Goal: Transaction & Acquisition: Purchase product/service

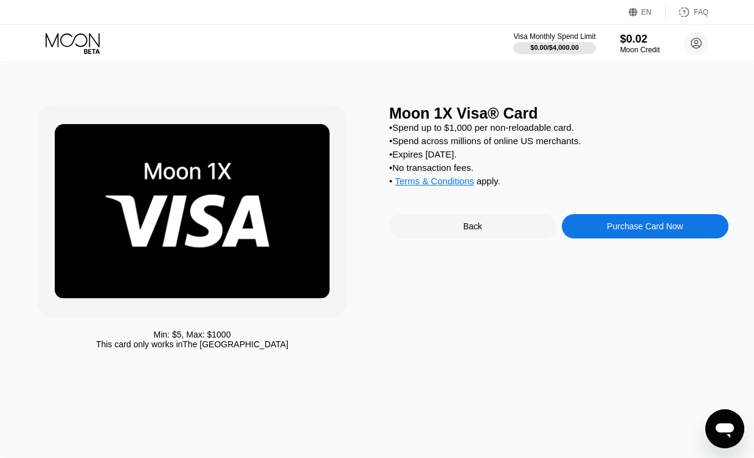
click at [669, 234] on div "Purchase Card Now" at bounding box center [645, 226] width 167 height 24
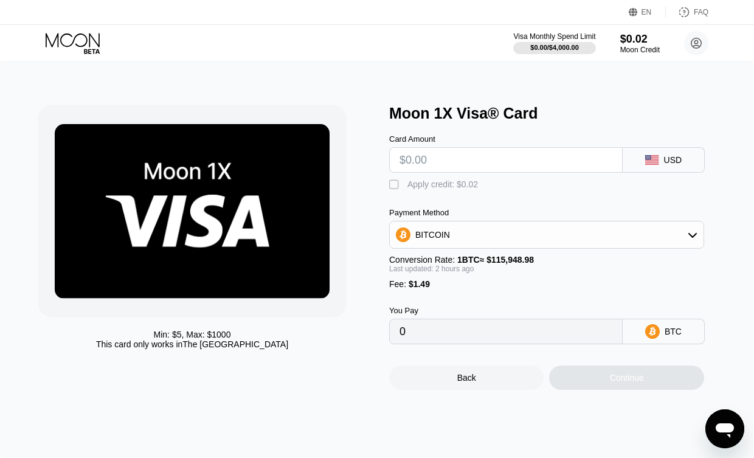
click at [499, 164] on input "text" at bounding box center [506, 160] width 213 height 24
type input "$5"
type input "0.00005598"
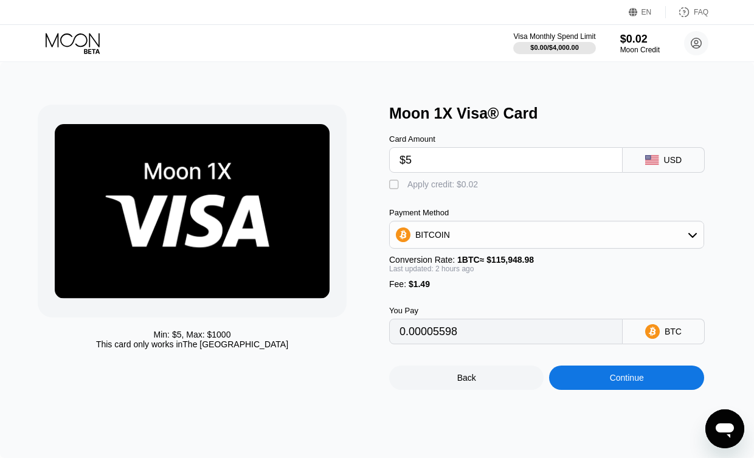
type input "$50"
type input "0.00044582"
type input "$50"
click at [656, 291] on div "You Pay 0.00044582 BTC" at bounding box center [558, 316] width 339 height 55
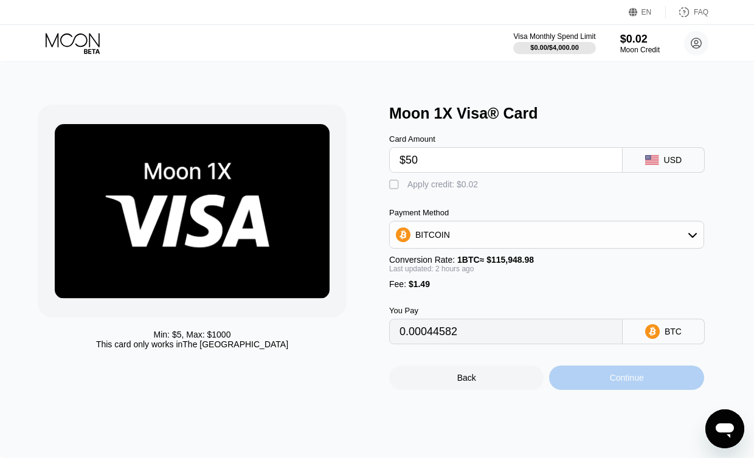
click at [655, 375] on div "Continue" at bounding box center [626, 378] width 155 height 24
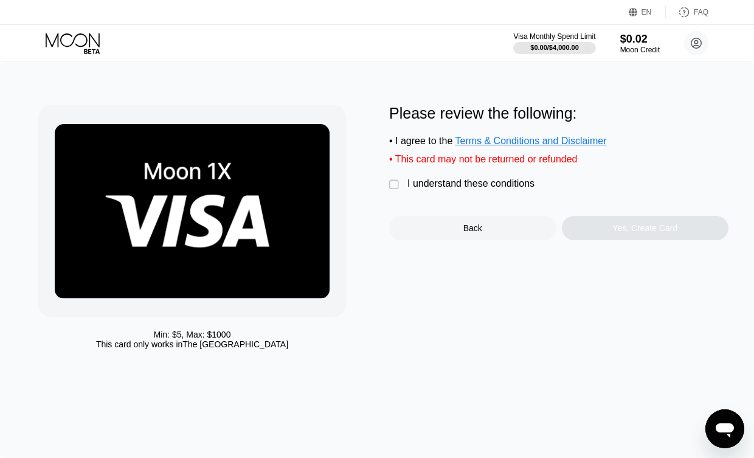
click at [400, 188] on div "" at bounding box center [395, 185] width 12 height 12
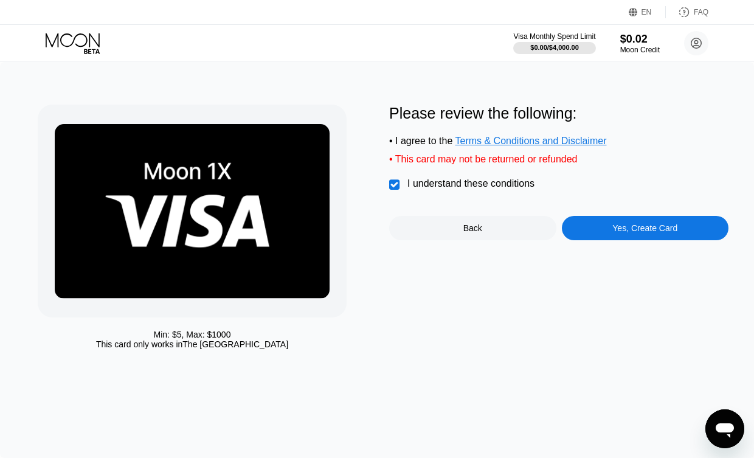
click at [659, 232] on div "Yes, Create Card" at bounding box center [645, 228] width 65 height 10
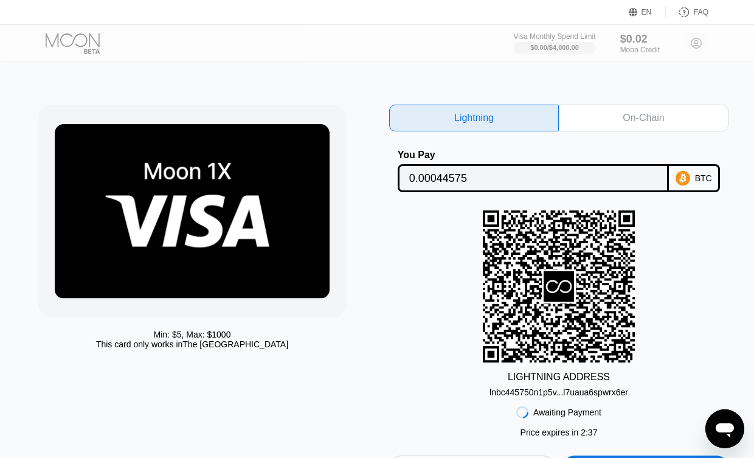
click at [663, 124] on div "On-Chain" at bounding box center [643, 118] width 41 height 12
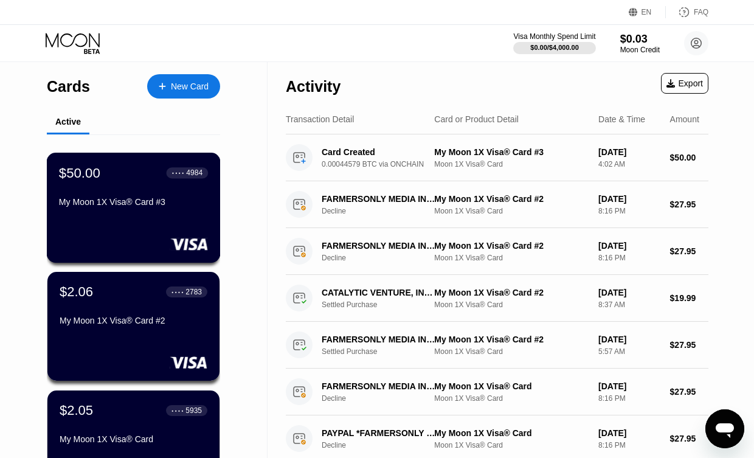
click at [147, 203] on div "My Moon 1X Visa® Card #3" at bounding box center [133, 202] width 149 height 10
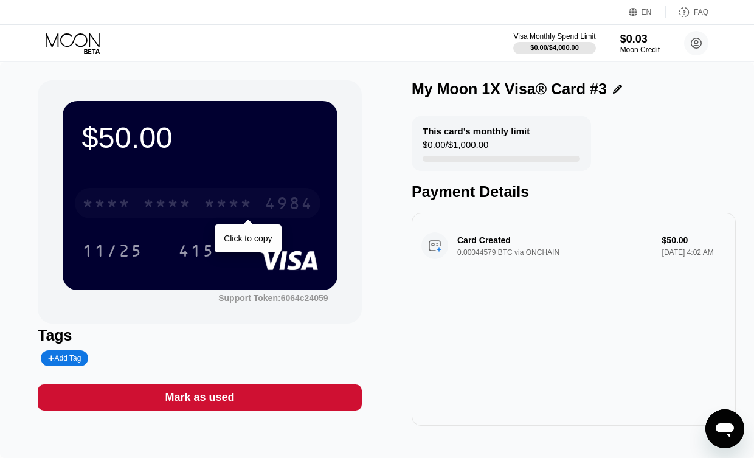
click at [191, 201] on div "* * * *" at bounding box center [167, 204] width 49 height 19
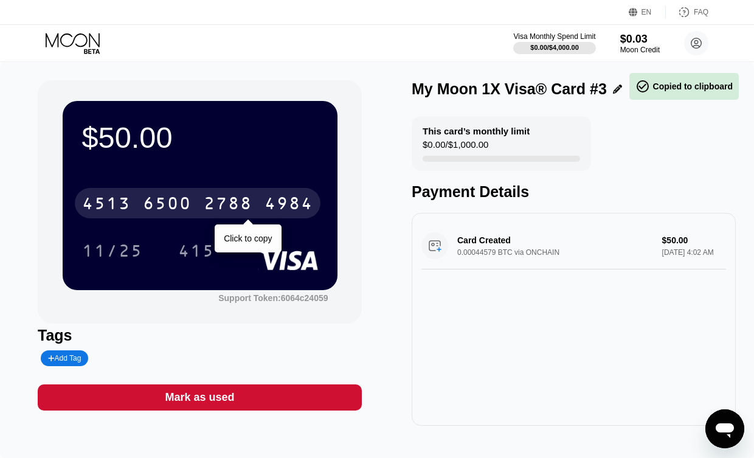
click at [191, 201] on div "6500" at bounding box center [167, 204] width 49 height 19
click at [191, 201] on div "* * * *" at bounding box center [167, 204] width 49 height 19
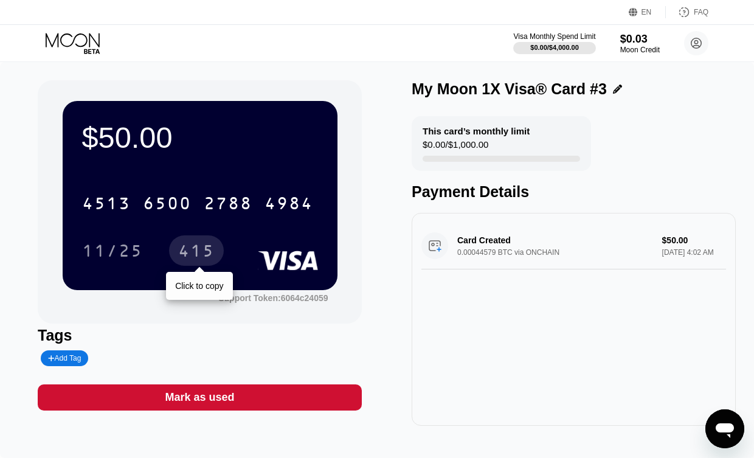
click at [203, 243] on div "415" at bounding box center [196, 250] width 55 height 30
